Goal: Find specific page/section: Find specific page/section

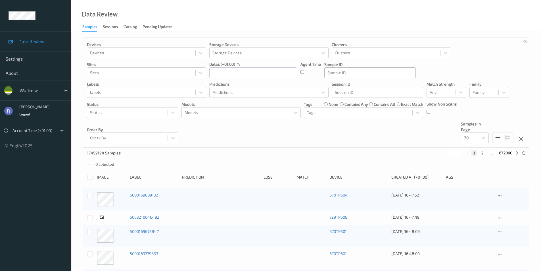
click at [338, 73] on div at bounding box center [370, 72] width 85 height 7
click at [112, 30] on div "Sessions" at bounding box center [110, 27] width 15 height 7
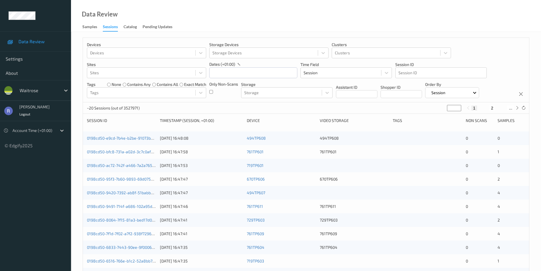
click at [418, 70] on div at bounding box center [441, 72] width 85 height 7
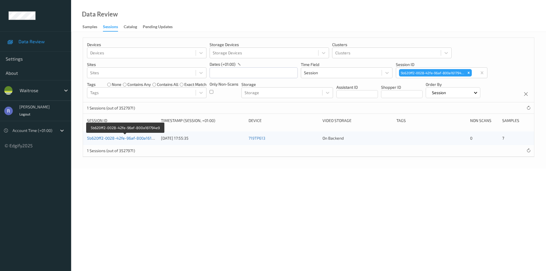
click at [108, 138] on link "5b620ff2-0028-42fe-96af-800a161794e9" at bounding box center [125, 138] width 76 height 5
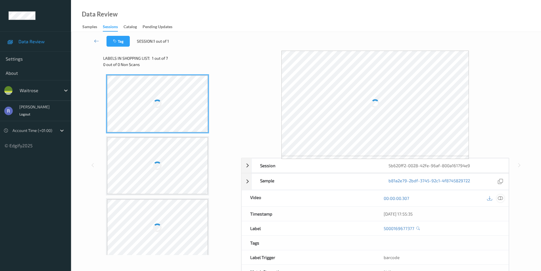
click at [502, 198] on icon at bounding box center [500, 198] width 5 height 5
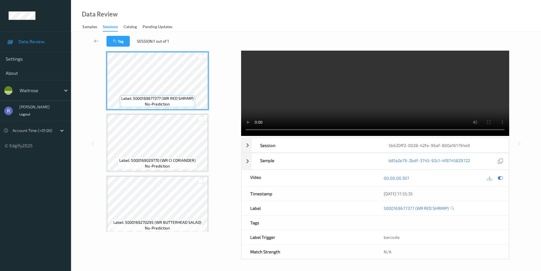
click at [78, 156] on div "Tag Session: 1 out of 1 x 1 0 s Session 5b620ff2-0028-42fe-96af-800a161794e9 Se…" at bounding box center [306, 140] width 470 height 262
